Goal: Task Accomplishment & Management: Manage account settings

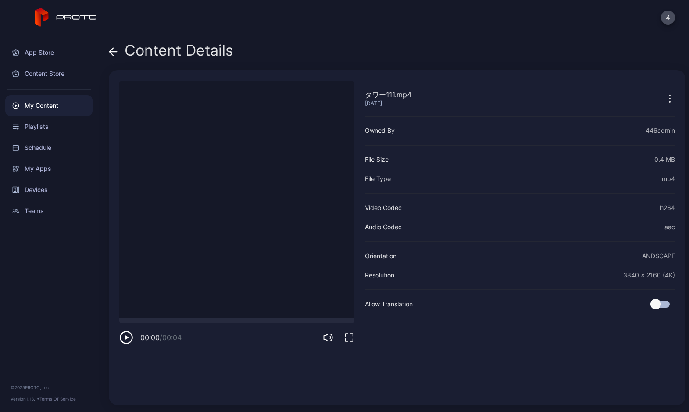
click at [111, 49] on icon at bounding box center [113, 51] width 9 height 9
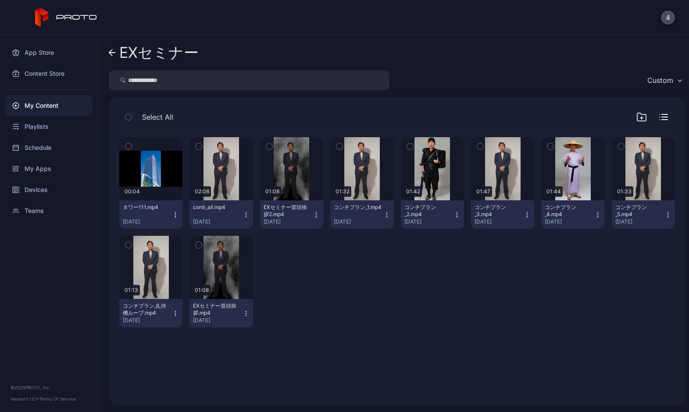
click at [116, 50] on link "EXセミナー" at bounding box center [154, 52] width 90 height 21
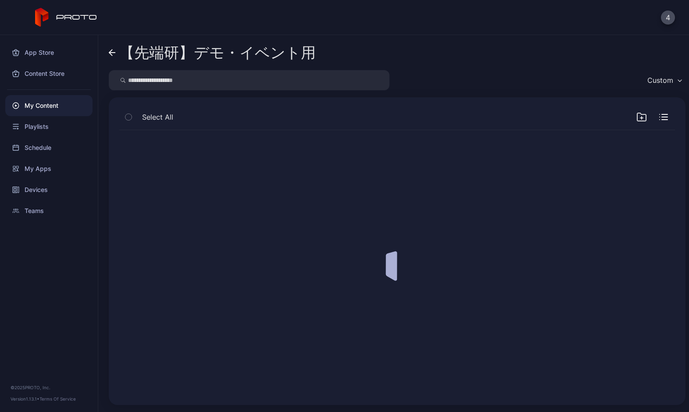
click at [61, 12] on icon at bounding box center [66, 17] width 62 height 19
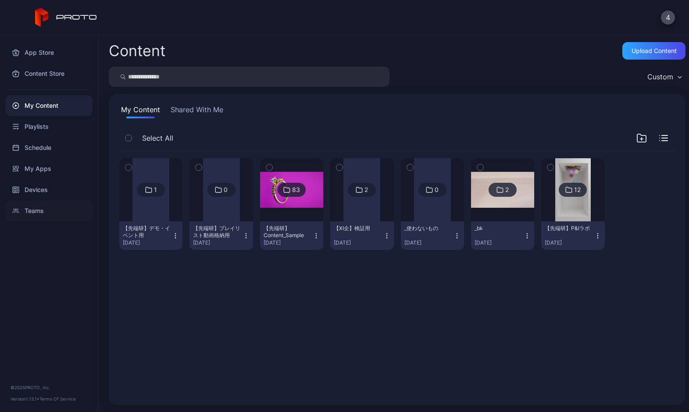
click at [29, 206] on div "Teams" at bounding box center [48, 210] width 87 height 21
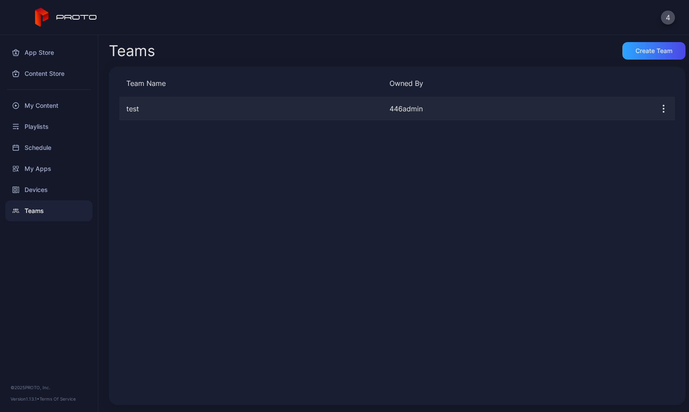
click at [658, 112] on icon "button" at bounding box center [663, 109] width 11 height 11
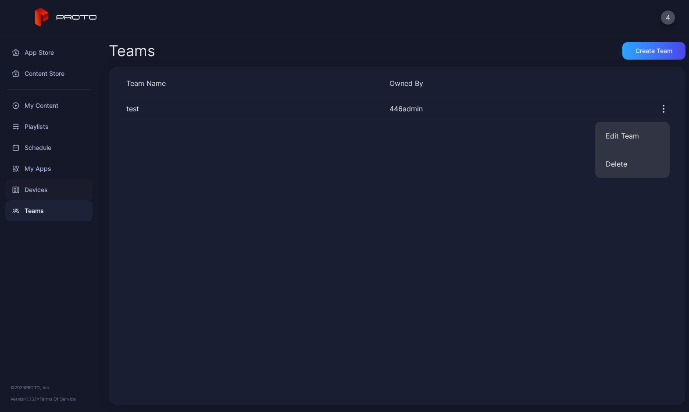
click at [45, 193] on div "Devices" at bounding box center [48, 189] width 87 height 21
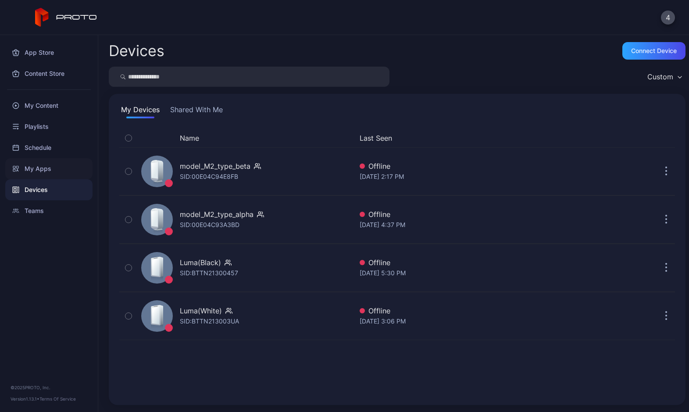
click at [47, 171] on div "My Apps" at bounding box center [48, 168] width 87 height 21
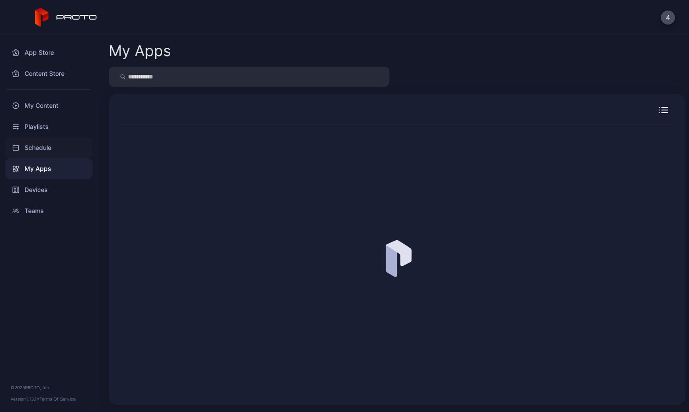
click at [49, 149] on div "Schedule" at bounding box center [48, 147] width 87 height 21
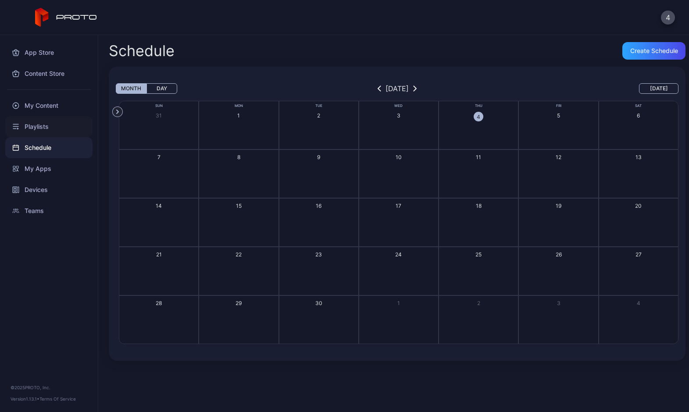
click at [51, 130] on div "Playlists" at bounding box center [48, 126] width 87 height 21
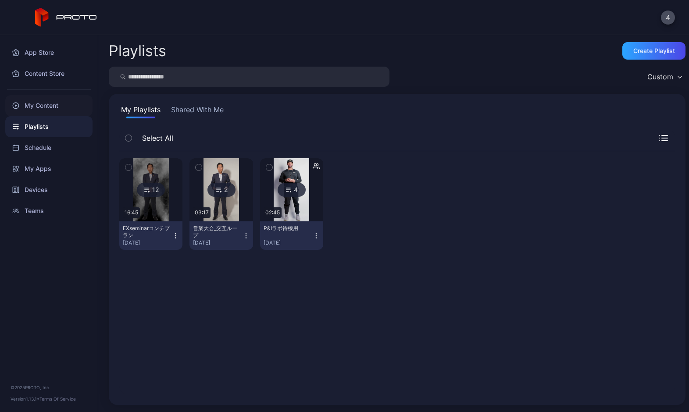
click at [52, 110] on div "My Content" at bounding box center [48, 105] width 87 height 21
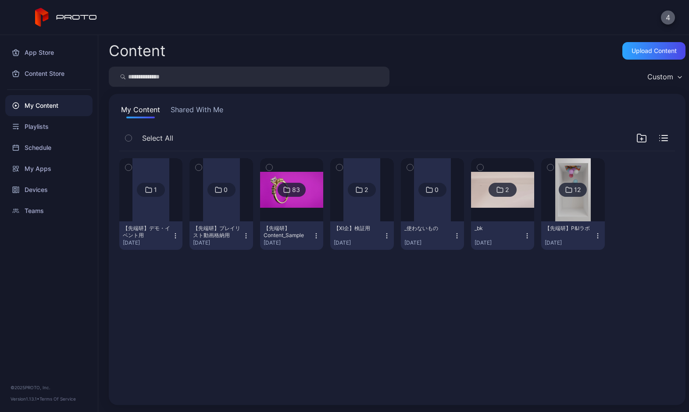
click at [664, 18] on button "4" at bounding box center [668, 18] width 14 height 14
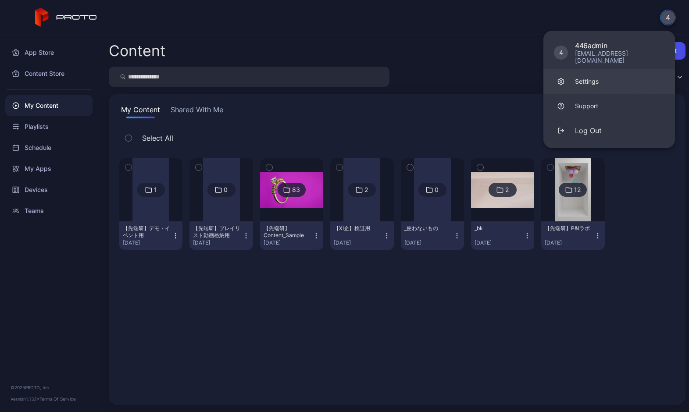
click at [597, 78] on div "Settings" at bounding box center [587, 81] width 24 height 9
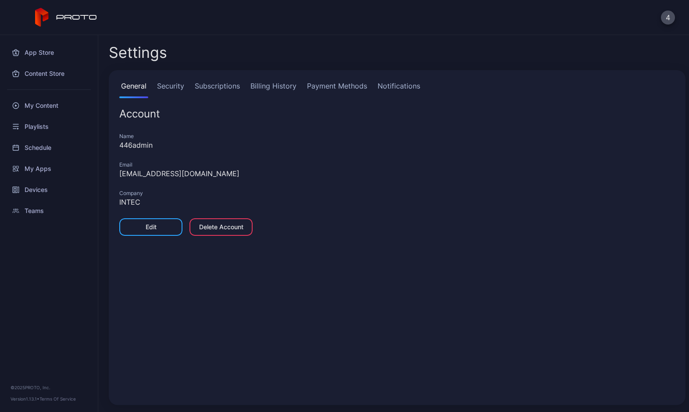
click at [181, 93] on link "Security" at bounding box center [170, 90] width 31 height 18
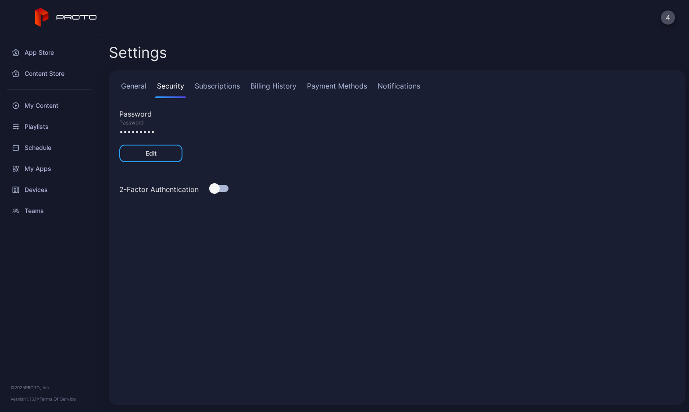
click at [214, 188] on div at bounding box center [214, 188] width 11 height 11
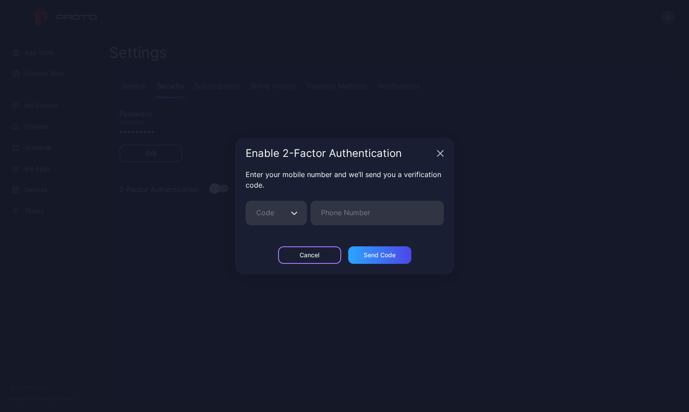
drag, startPoint x: 285, startPoint y: 258, endPoint x: 289, endPoint y: 222, distance: 35.8
click at [289, 222] on div "Enable 2-Factor Authentication Enter your mobile number and we’ll send you a ve…" at bounding box center [344, 206] width 219 height 137
click at [289, 222] on input "Code" at bounding box center [276, 213] width 61 height 25
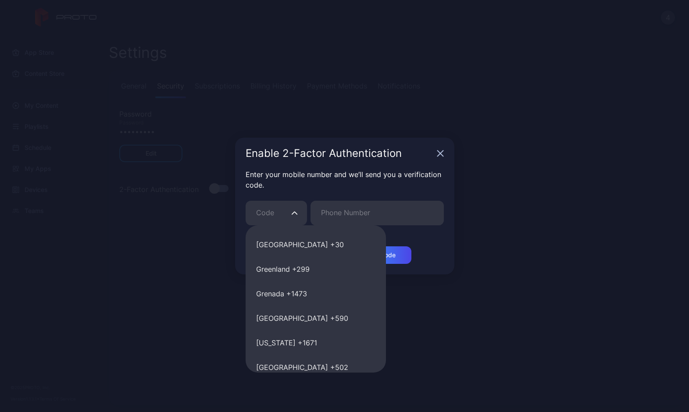
scroll to position [2237, 0]
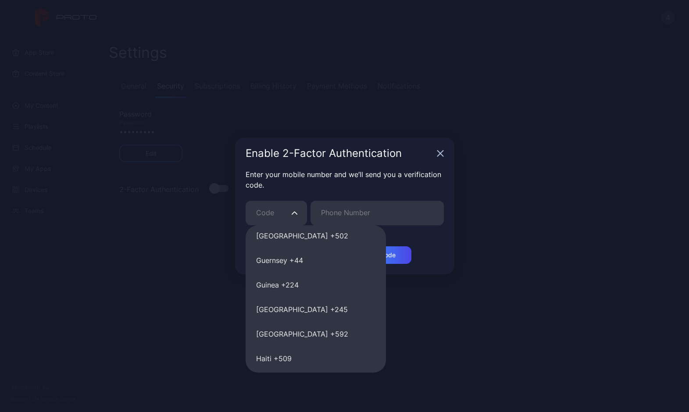
click at [189, 279] on div "Enable 2-Factor Authentication Enter your mobile number and we’ll send you a ve…" at bounding box center [344, 206] width 689 height 412
